Goal: Navigation & Orientation: Find specific page/section

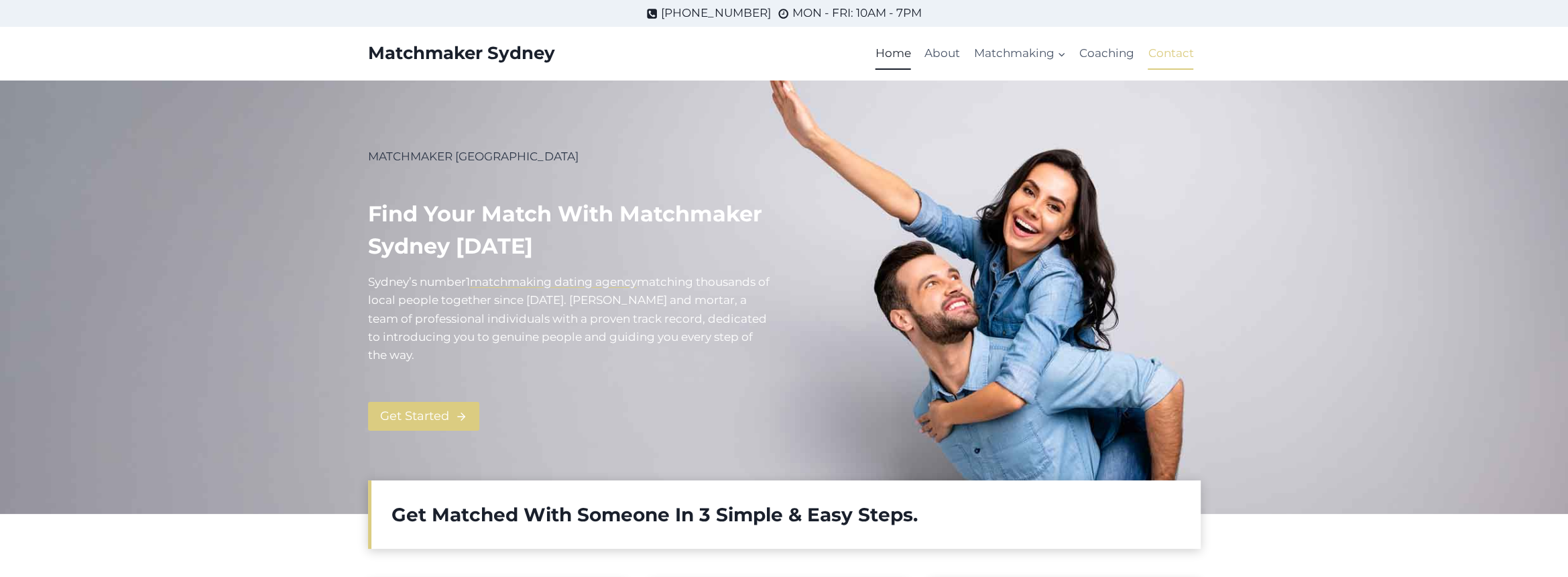
click at [1173, 52] on link "Contact" at bounding box center [1170, 54] width 59 height 32
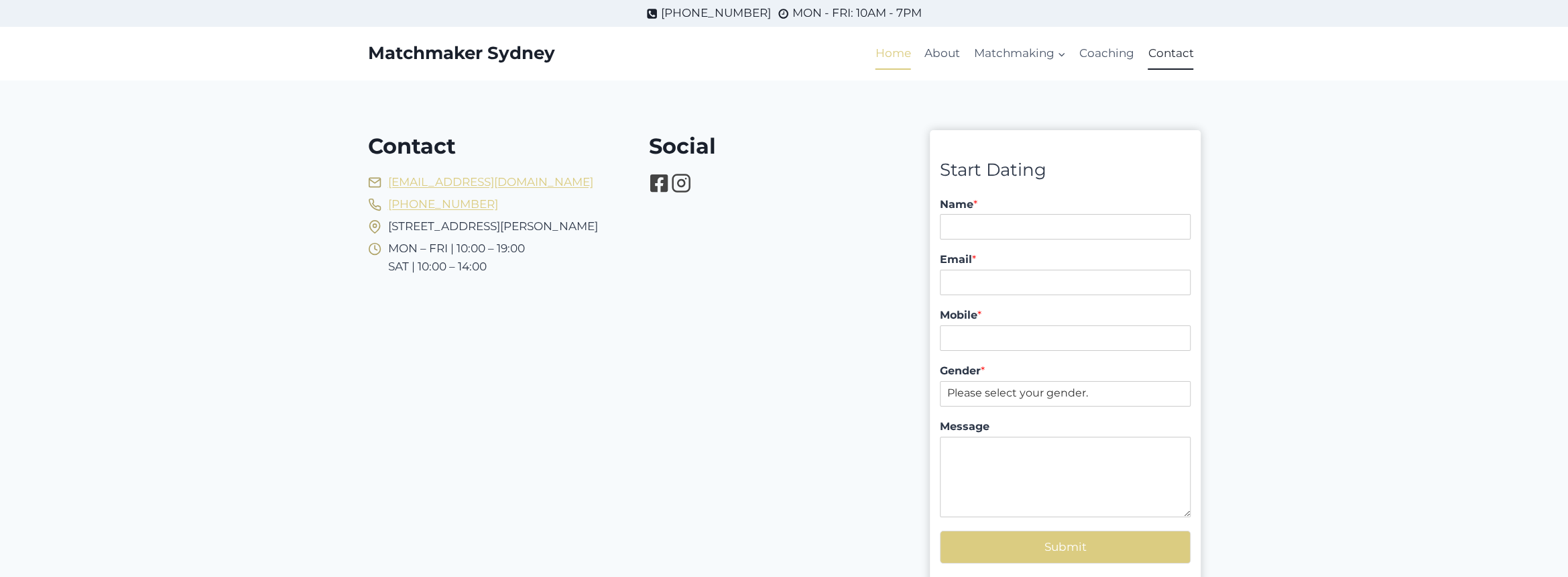
click at [918, 56] on link "Home" at bounding box center [893, 54] width 49 height 32
